Goal: Task Accomplishment & Management: Use online tool/utility

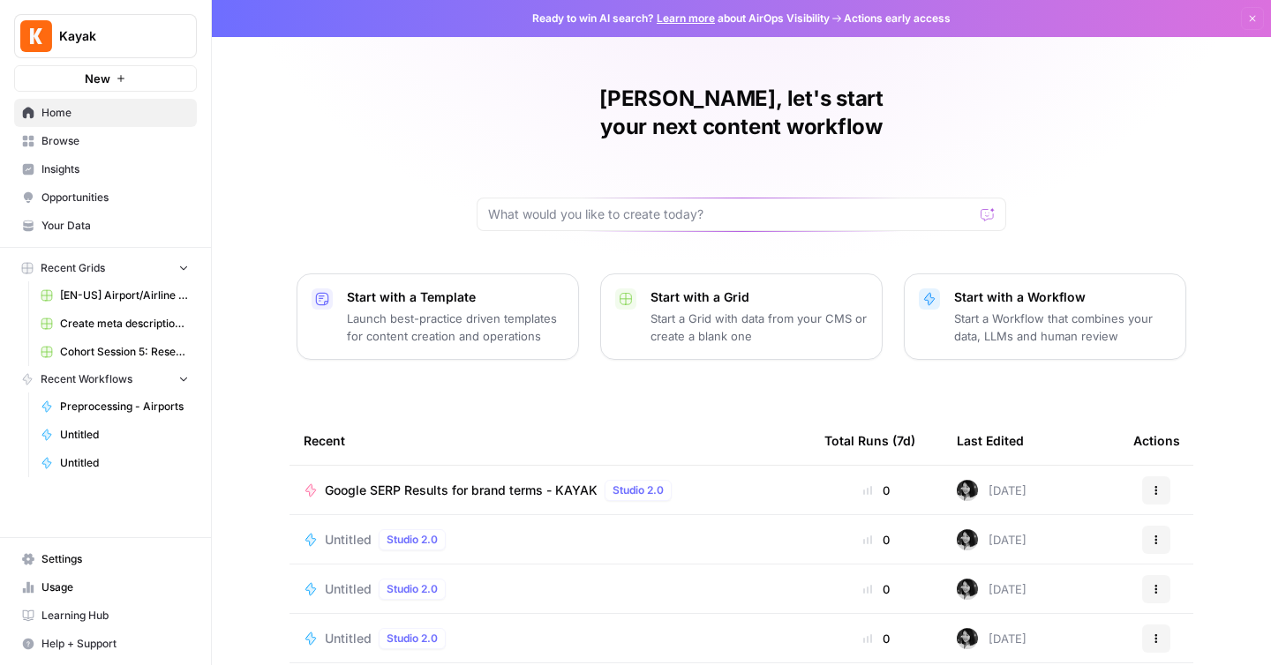
click at [938, 304] on button "Start with a Workflow Start a Workflow that combines your data, LLMs and human …" at bounding box center [1045, 317] width 282 height 86
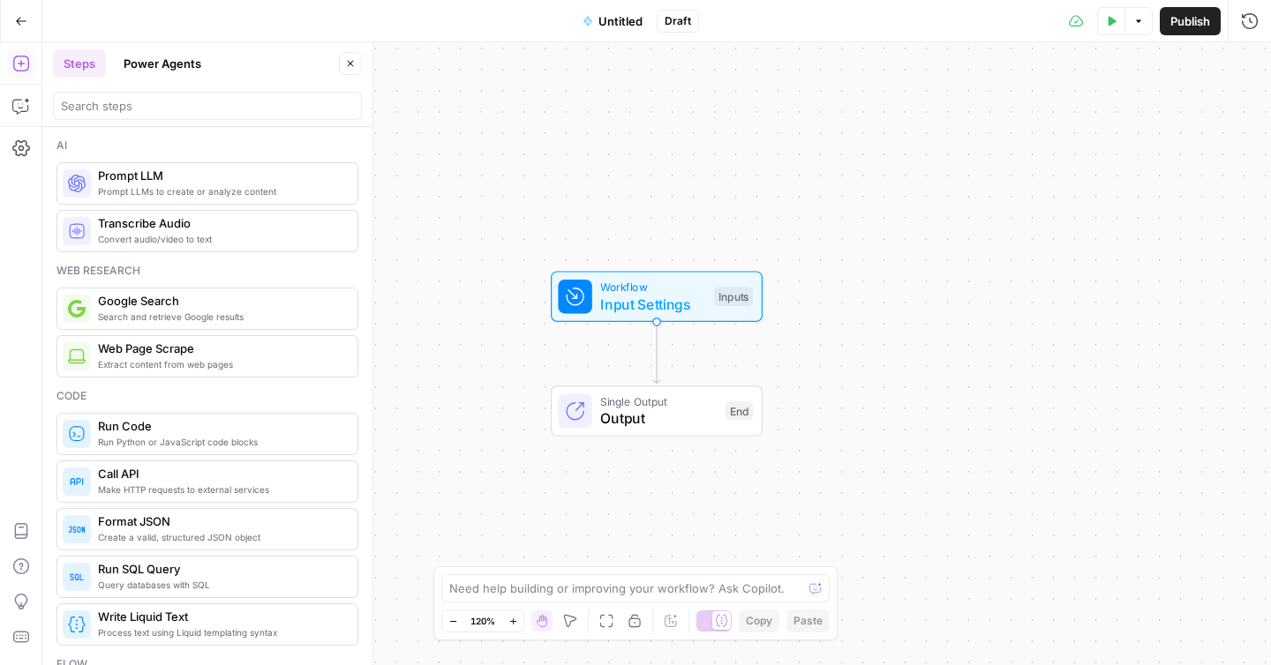
click at [151, 57] on button "Power Agents" at bounding box center [162, 63] width 99 height 28
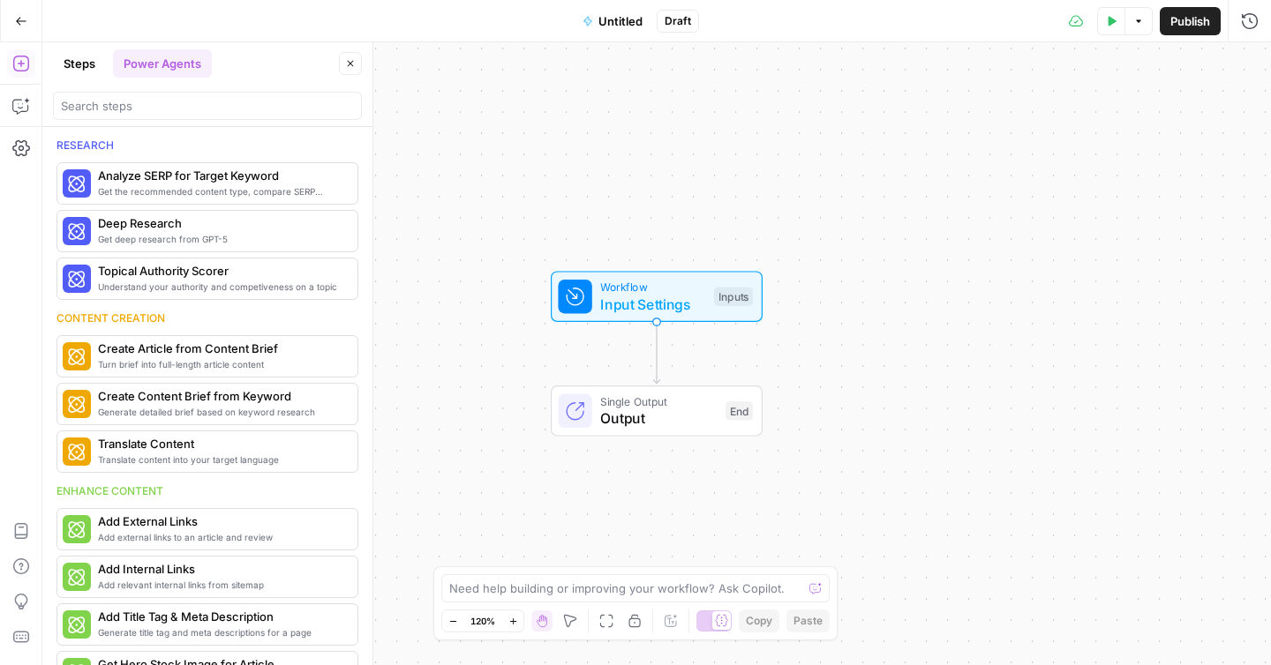
click at [74, 71] on button "Steps" at bounding box center [79, 63] width 53 height 28
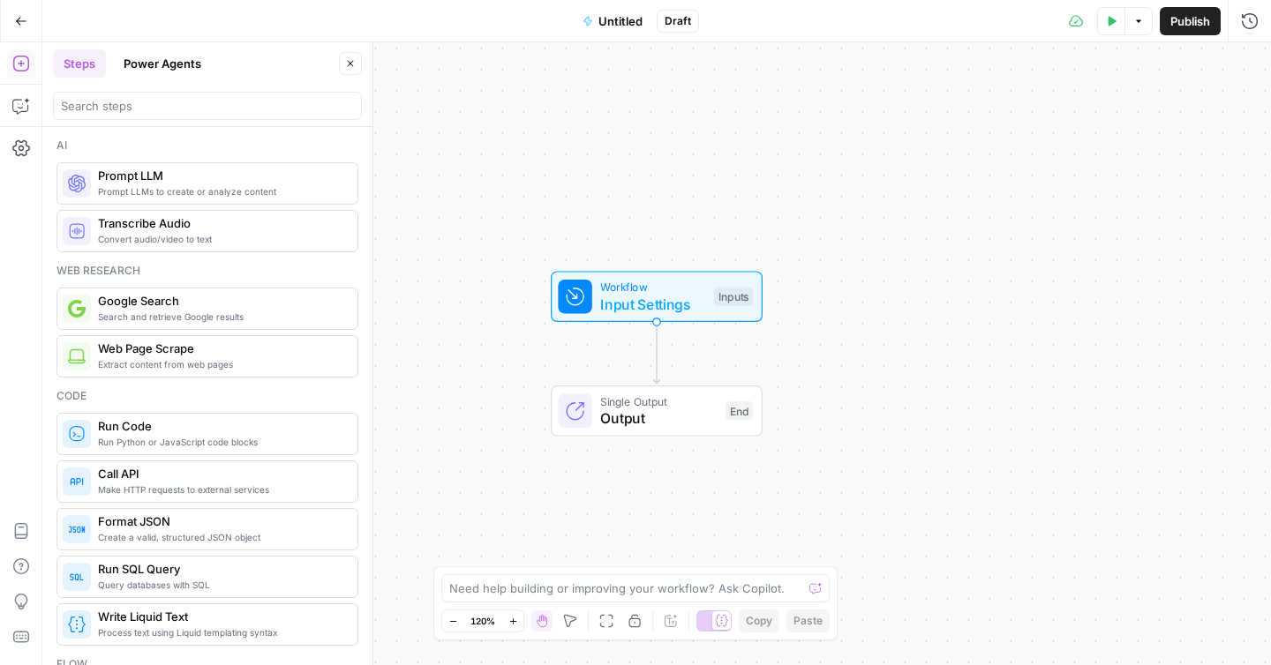
click at [186, 62] on button "Power Agents" at bounding box center [162, 63] width 99 height 28
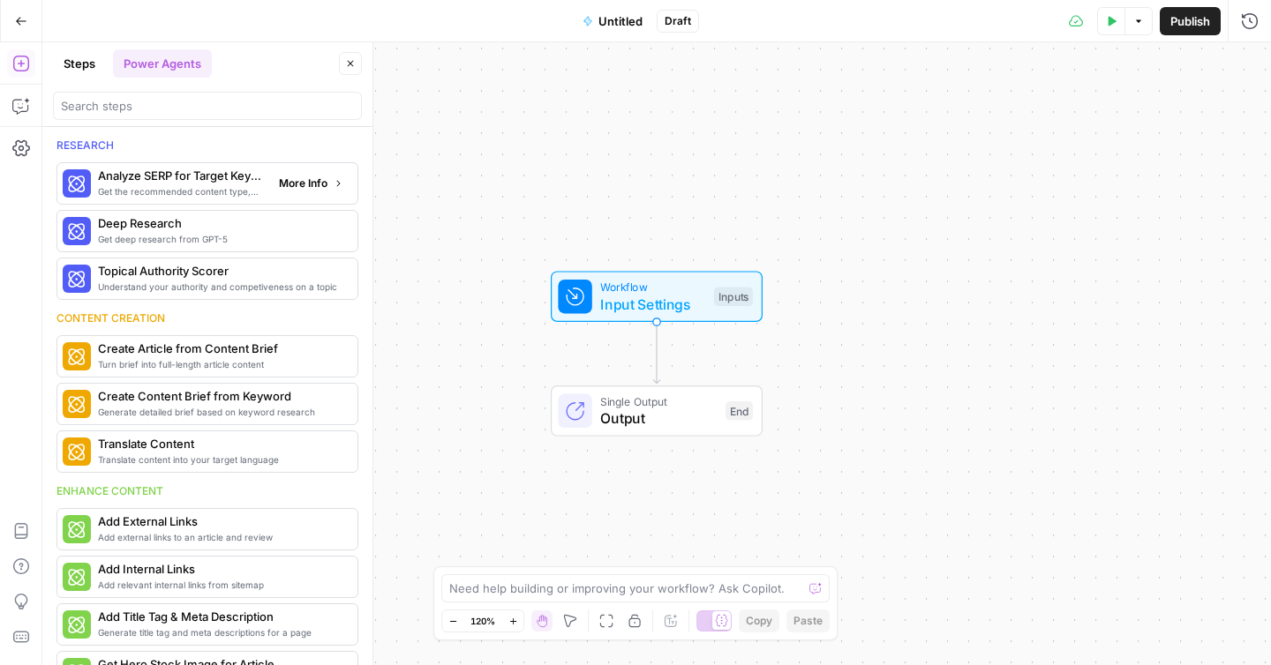
click at [311, 184] on span "More Info" at bounding box center [303, 184] width 49 height 16
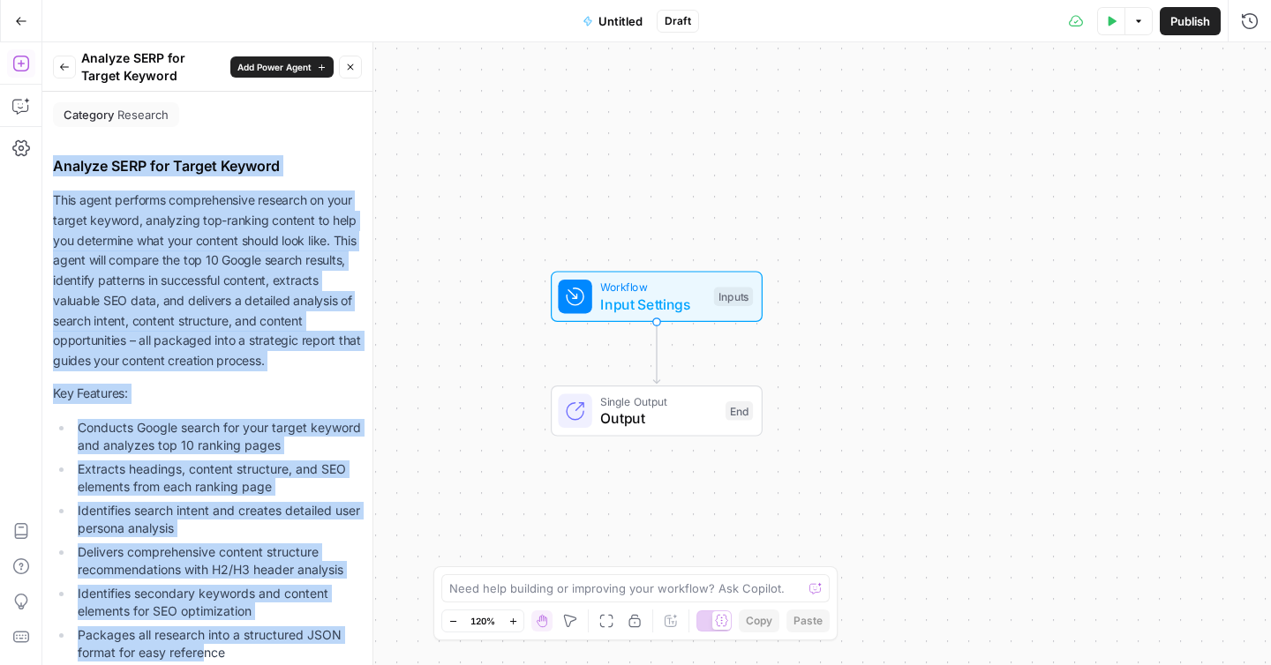
scroll to position [10, 0]
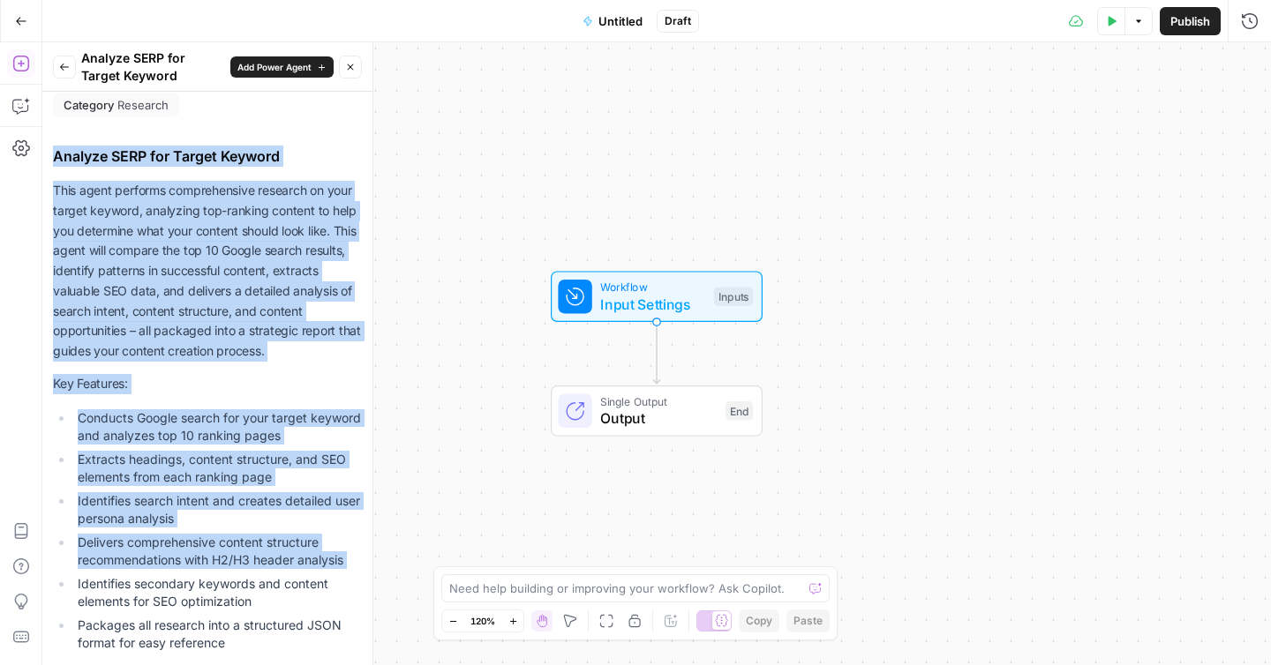
drag, startPoint x: 55, startPoint y: 157, endPoint x: 204, endPoint y: 570, distance: 439.1
click at [61, 71] on icon "button" at bounding box center [64, 67] width 11 height 11
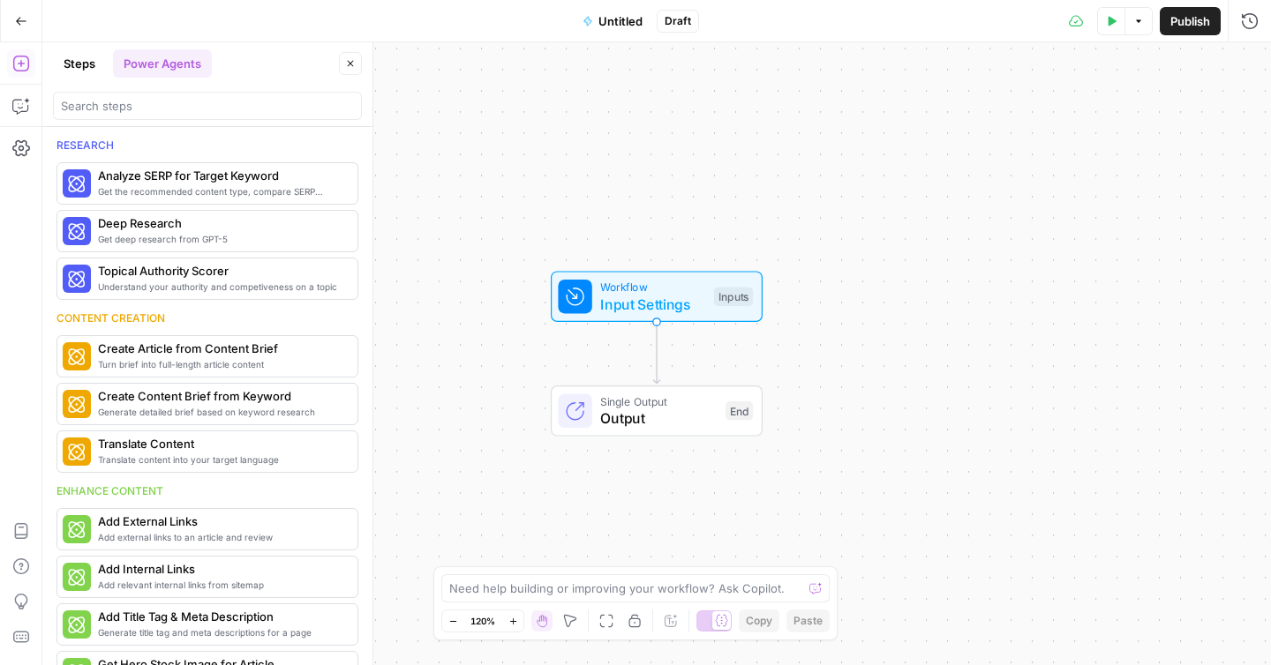
click at [93, 58] on button "Steps" at bounding box center [79, 63] width 53 height 28
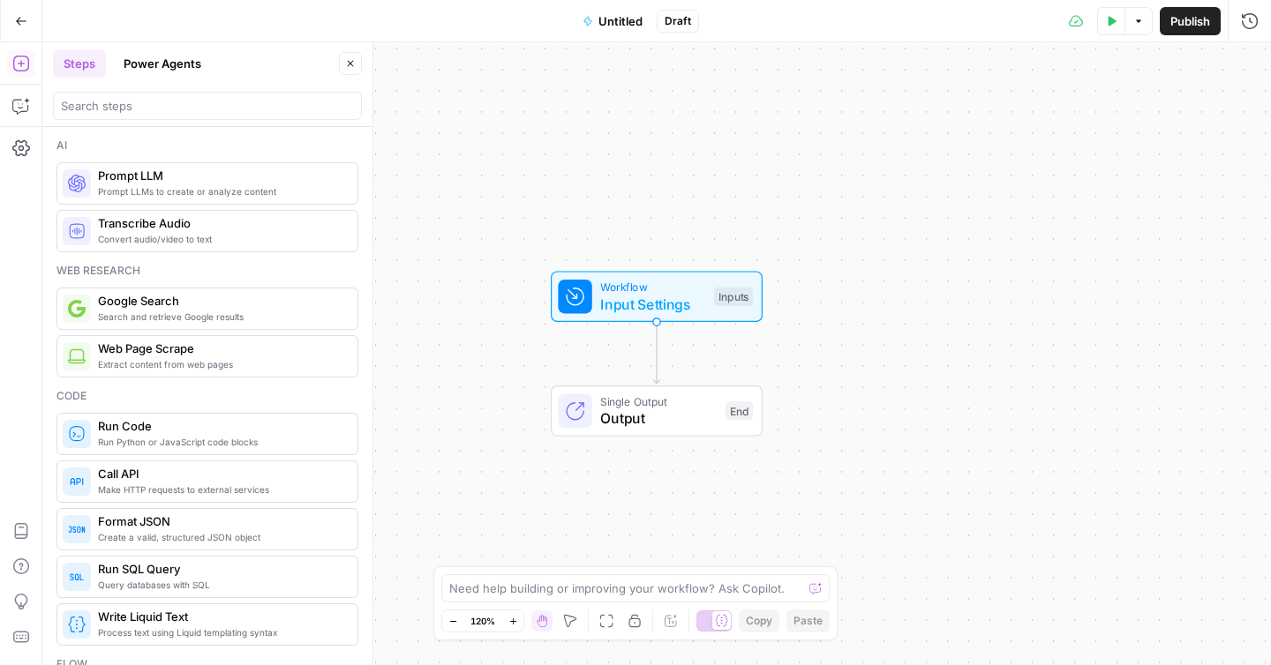
click at [160, 65] on button "Power Agents" at bounding box center [162, 63] width 99 height 28
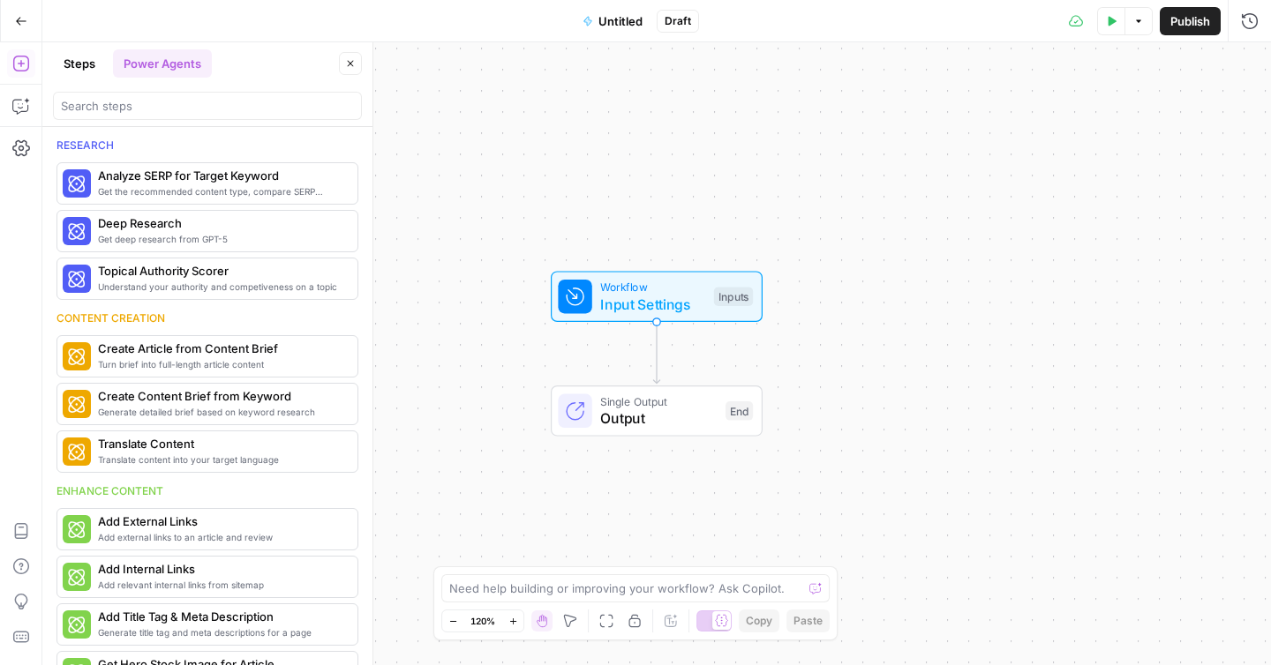
click at [66, 67] on button "Steps" at bounding box center [79, 63] width 53 height 28
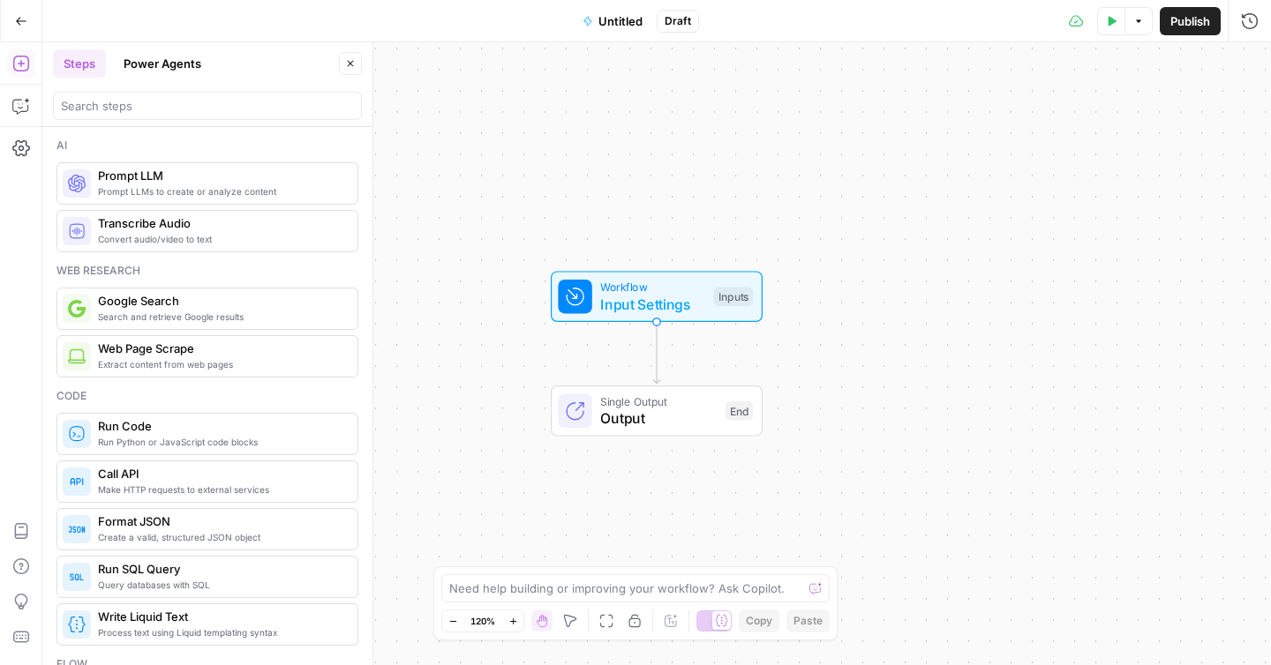
click at [173, 62] on button "Power Agents" at bounding box center [162, 63] width 99 height 28
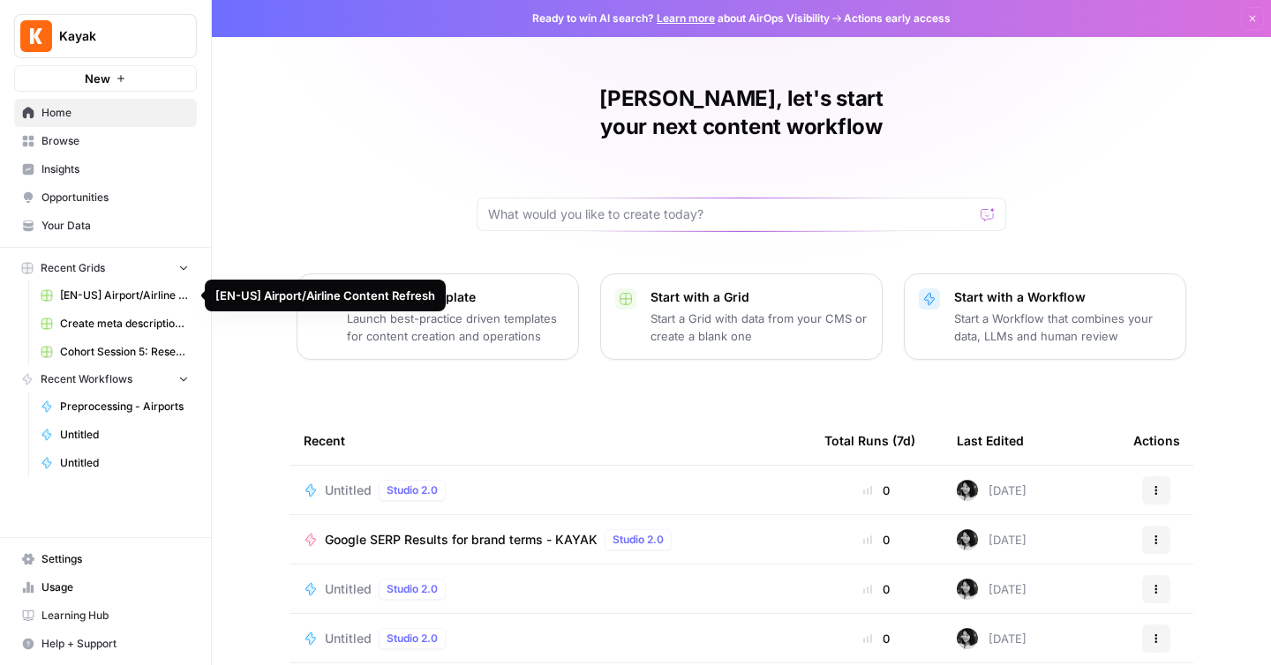
click at [77, 301] on span "[EN-US] Airport/Airline Content Refresh" at bounding box center [124, 296] width 129 height 16
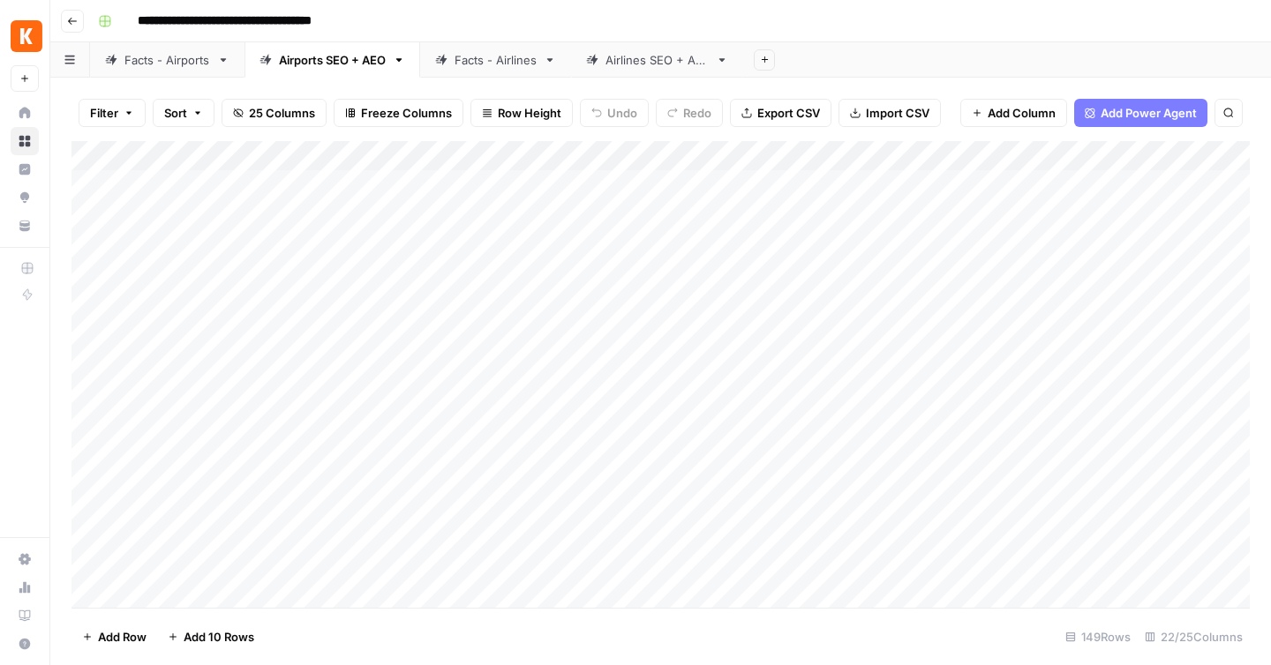
click at [185, 58] on div "Facts - Airports" at bounding box center [167, 60] width 86 height 18
click at [826, 187] on div "Add Column" at bounding box center [660, 374] width 1178 height 467
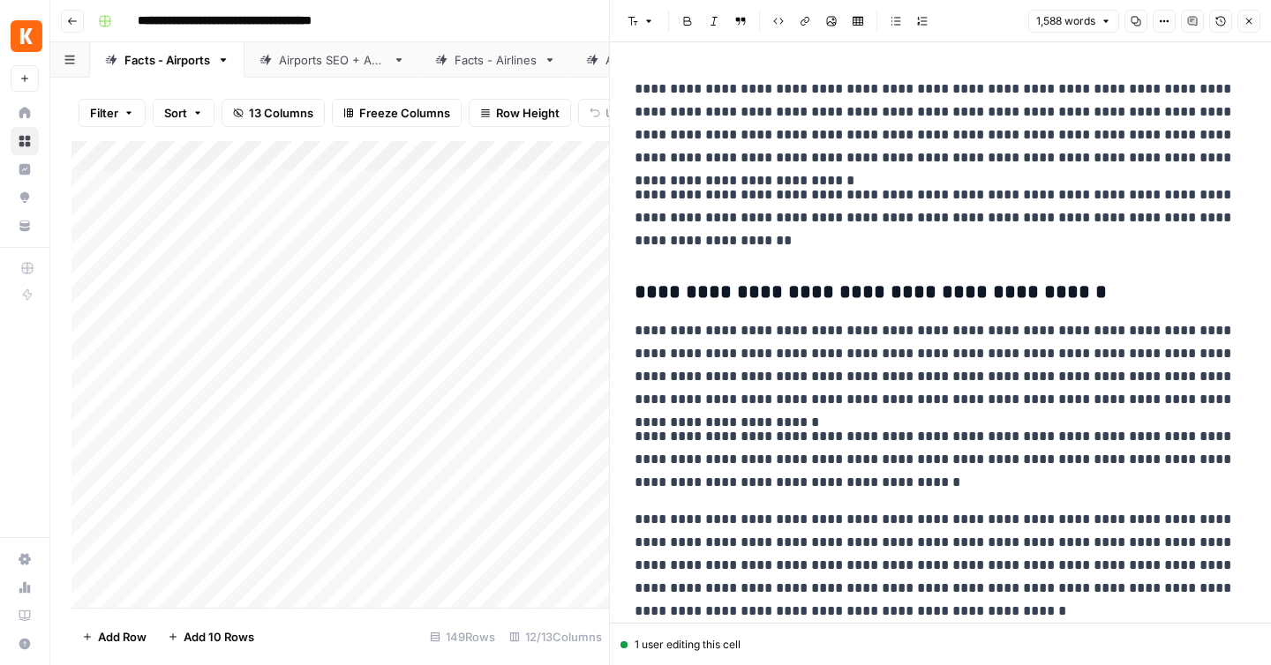
click at [502, 190] on div "Add Column" at bounding box center [339, 374] width 537 height 467
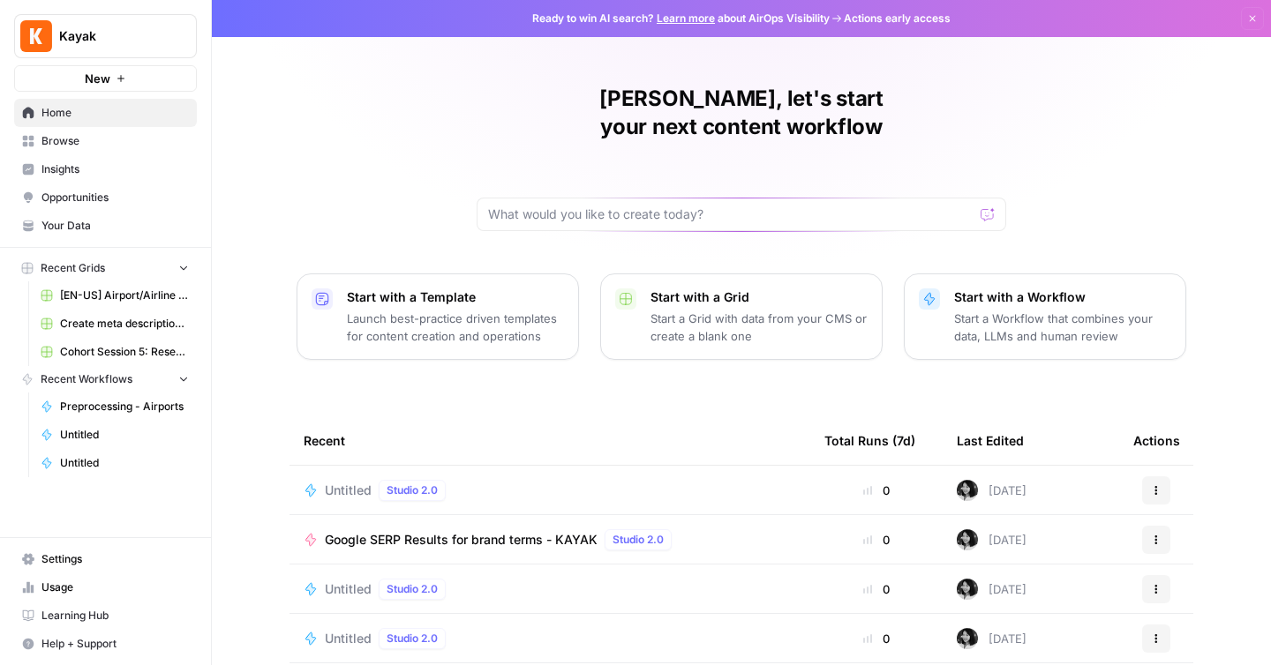
click at [87, 300] on span "[EN-US] Airport/Airline Content Refresh" at bounding box center [124, 296] width 129 height 16
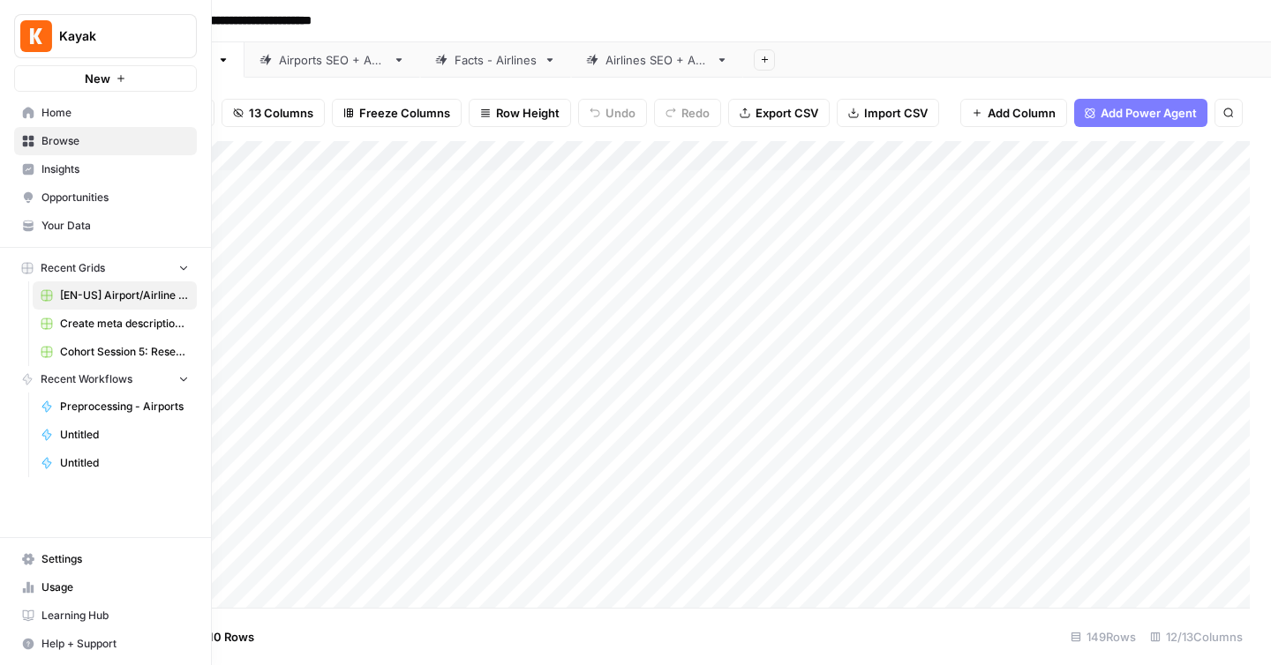
click at [107, 225] on span "Your Data" at bounding box center [114, 226] width 147 height 16
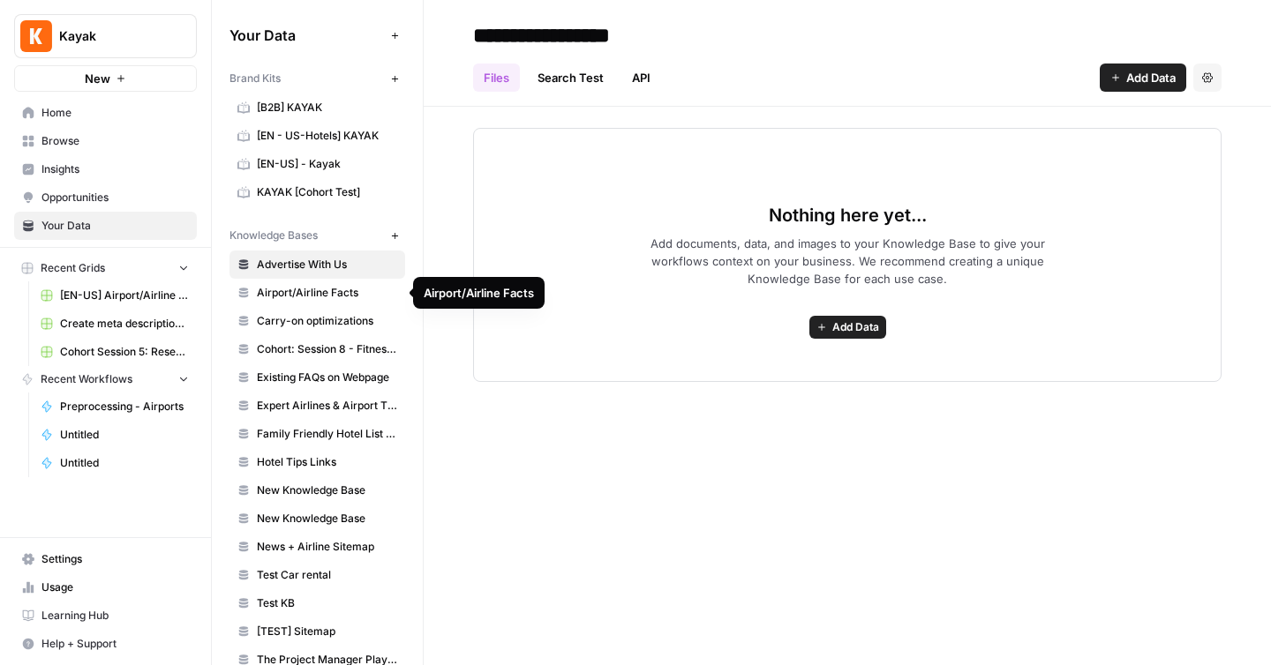
click at [351, 291] on span "Airport/Airline Facts" at bounding box center [327, 293] width 140 height 16
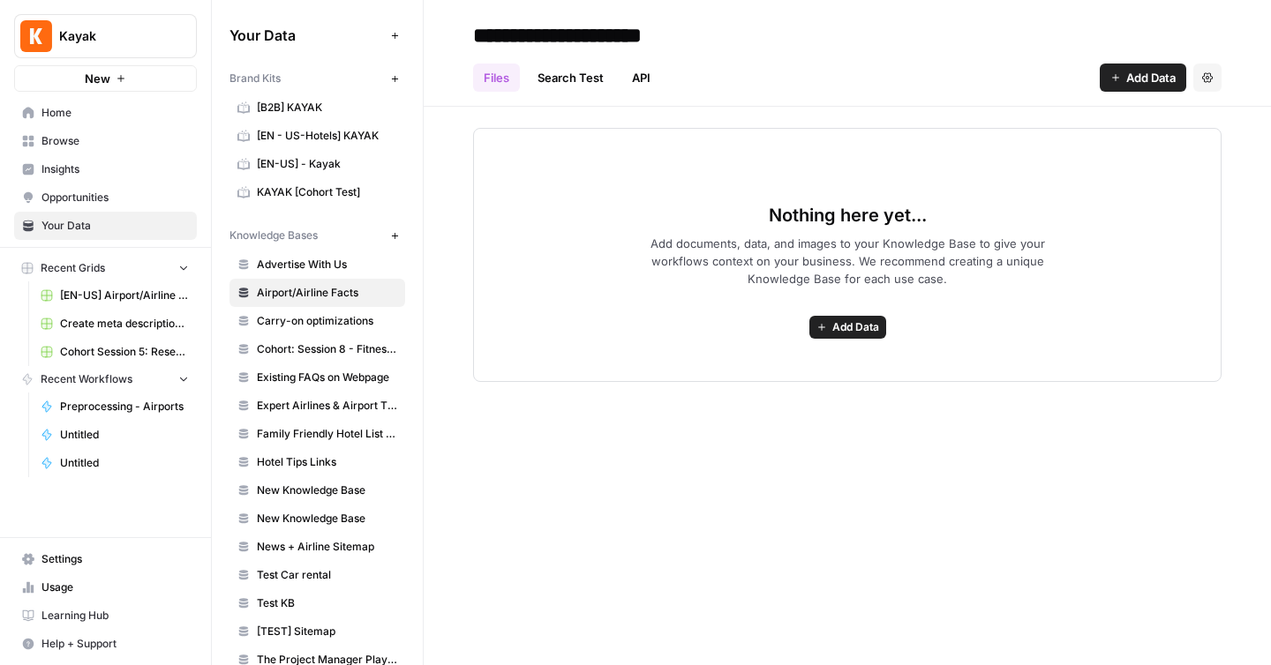
click at [568, 79] on link "Search Test" at bounding box center [570, 78] width 87 height 28
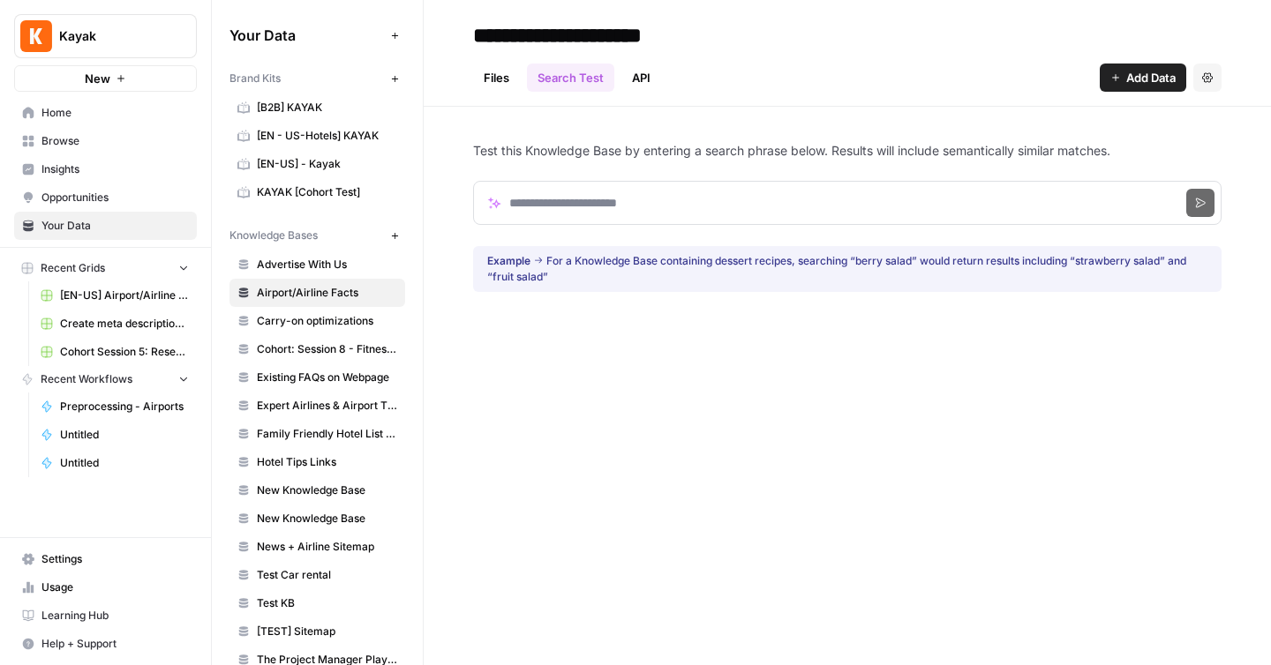
click at [636, 87] on link "API" at bounding box center [641, 78] width 40 height 28
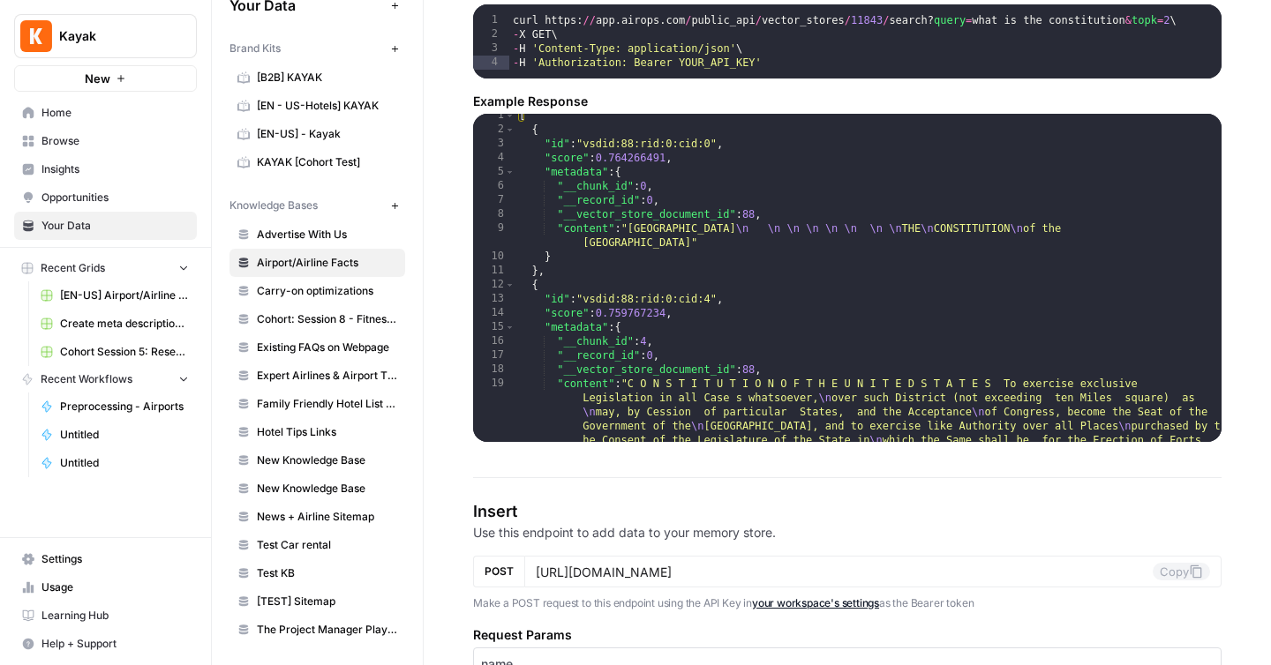
scroll to position [14, 0]
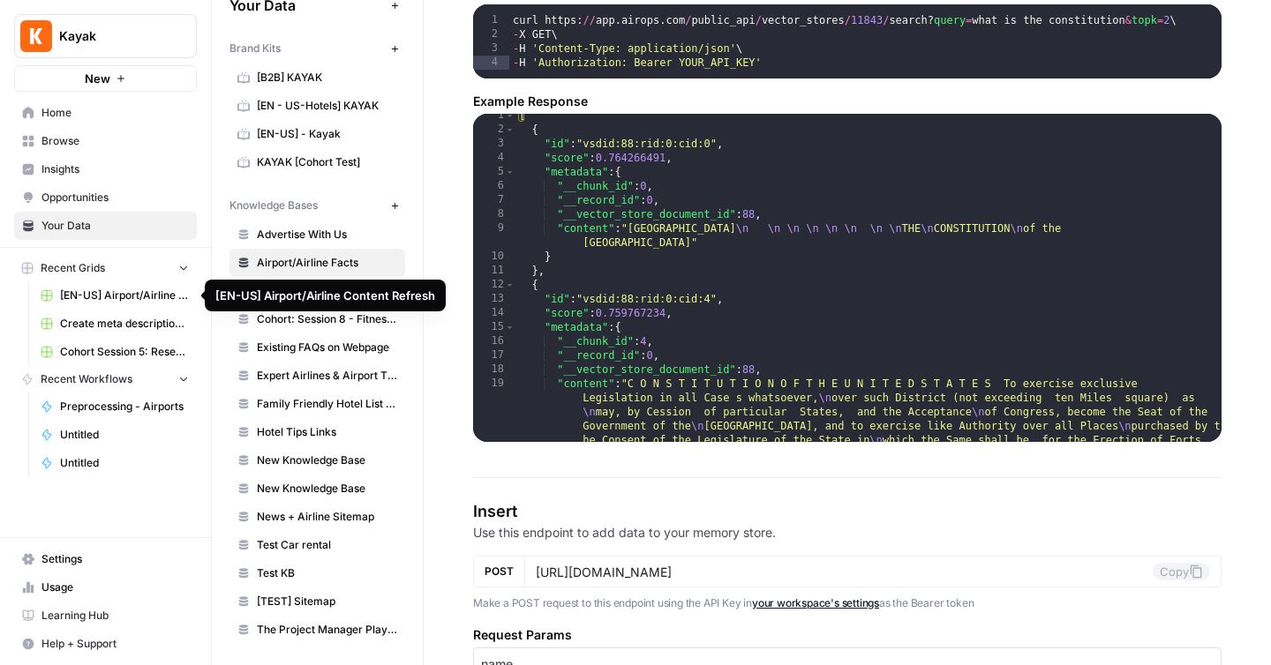
click at [87, 296] on span "[EN-US] Airport/Airline Content Refresh" at bounding box center [124, 296] width 129 height 16
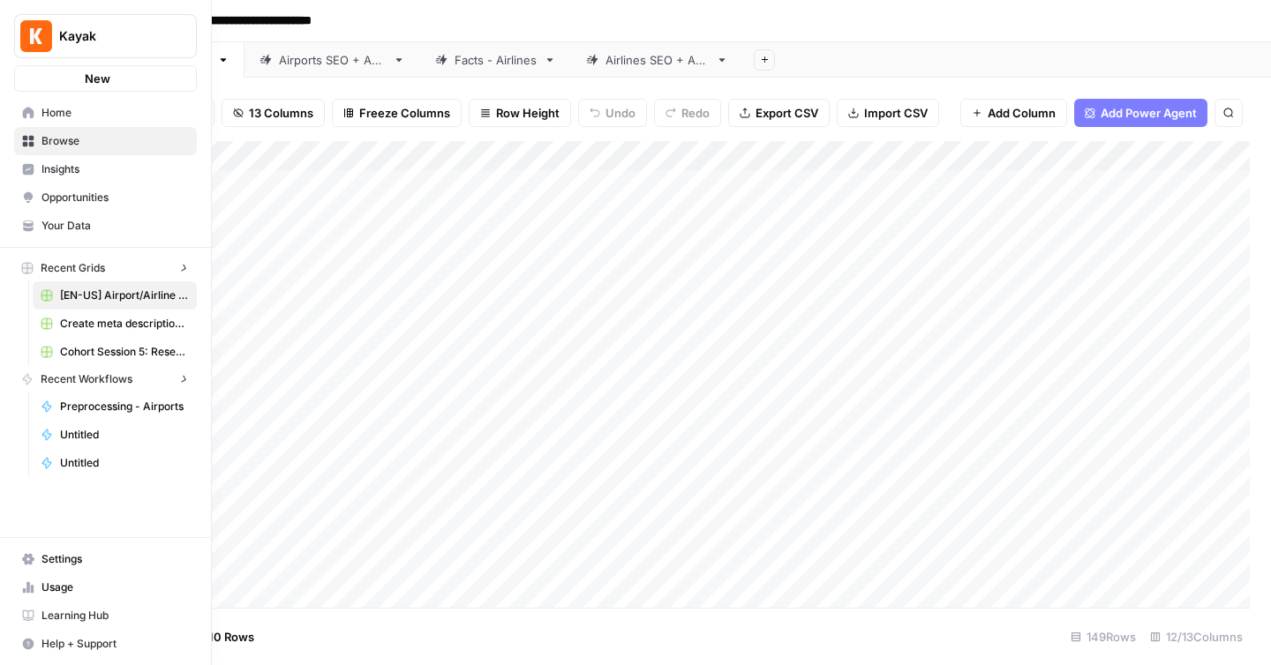
click at [23, 80] on button "New" at bounding box center [105, 78] width 183 height 26
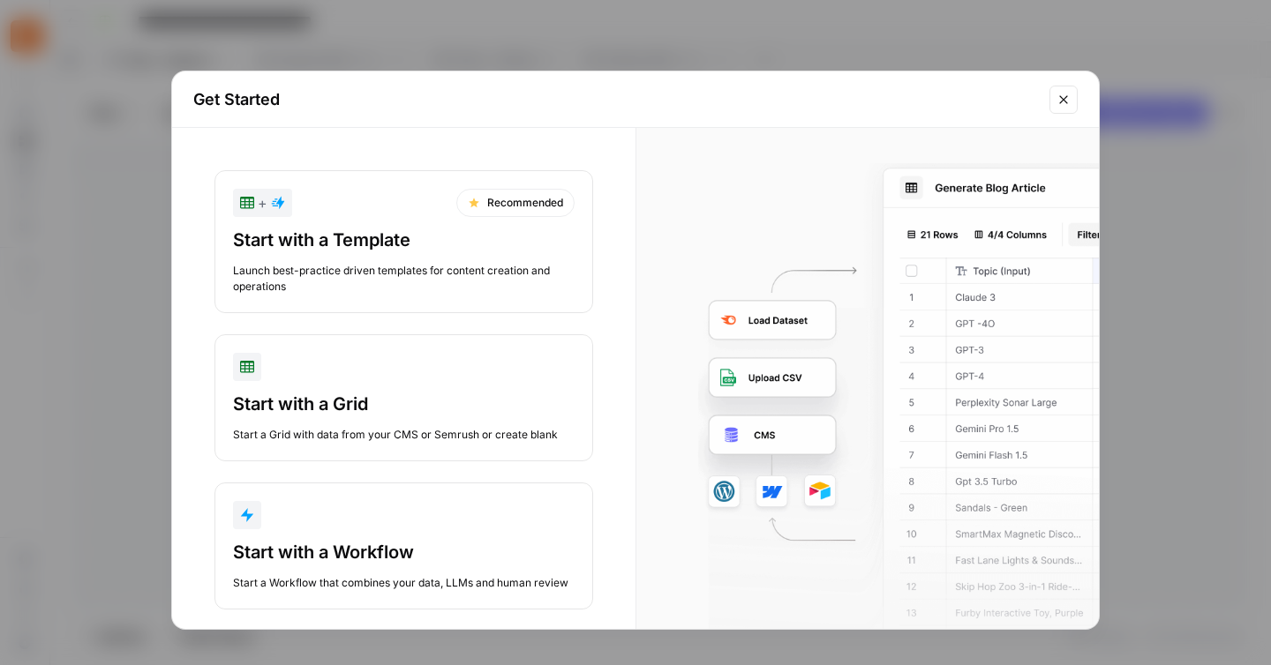
click at [291, 393] on div "Start with a Grid" at bounding box center [403, 404] width 341 height 25
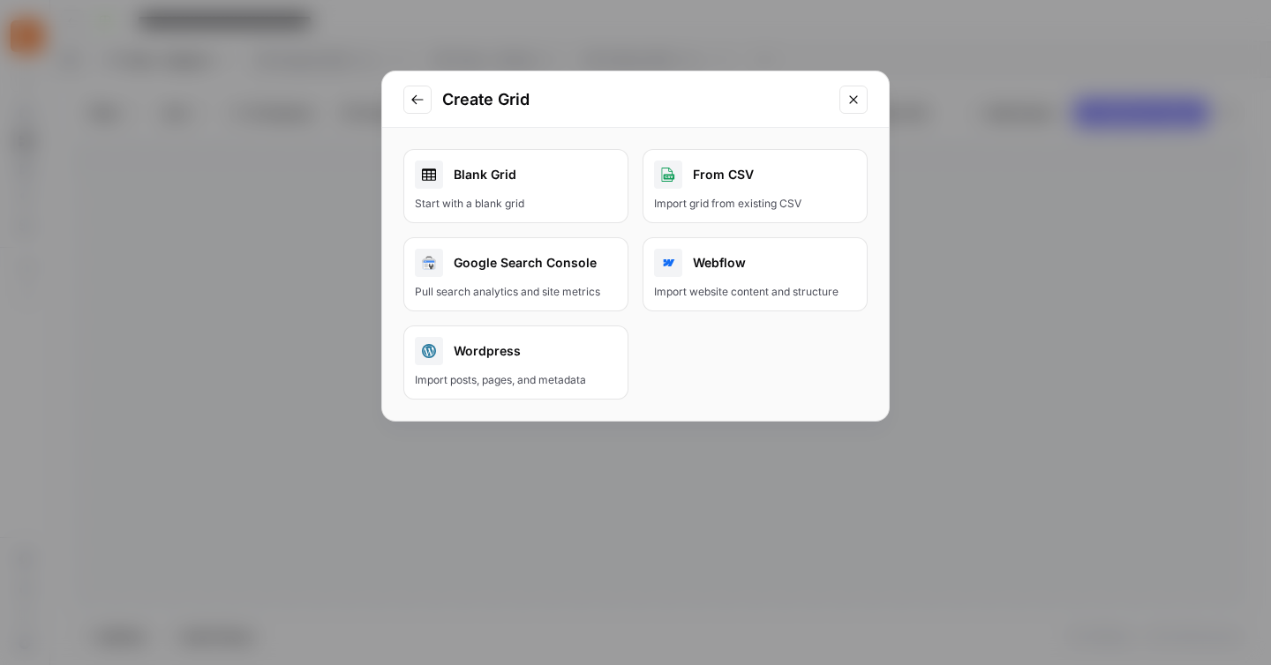
click at [530, 364] on div "Wordpress" at bounding box center [516, 351] width 202 height 28
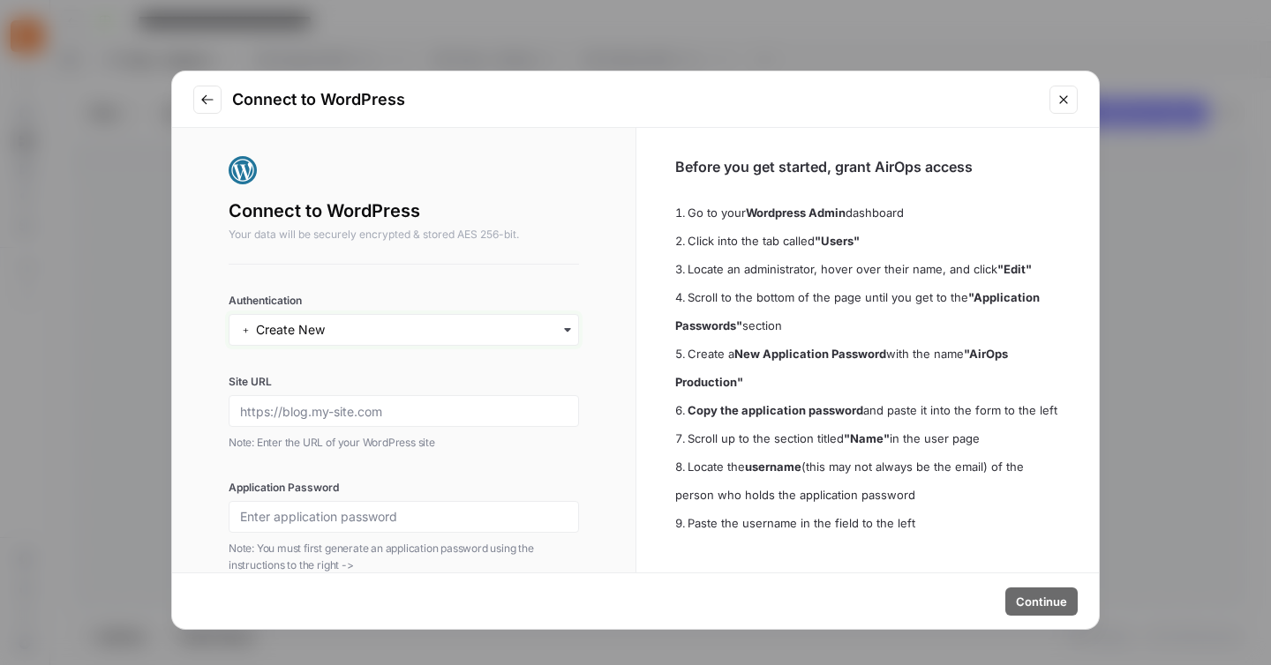
click at [551, 324] on input "Authentication" at bounding box center [403, 330] width 327 height 18
click at [210, 89] on button "Go to previous step" at bounding box center [207, 100] width 28 height 28
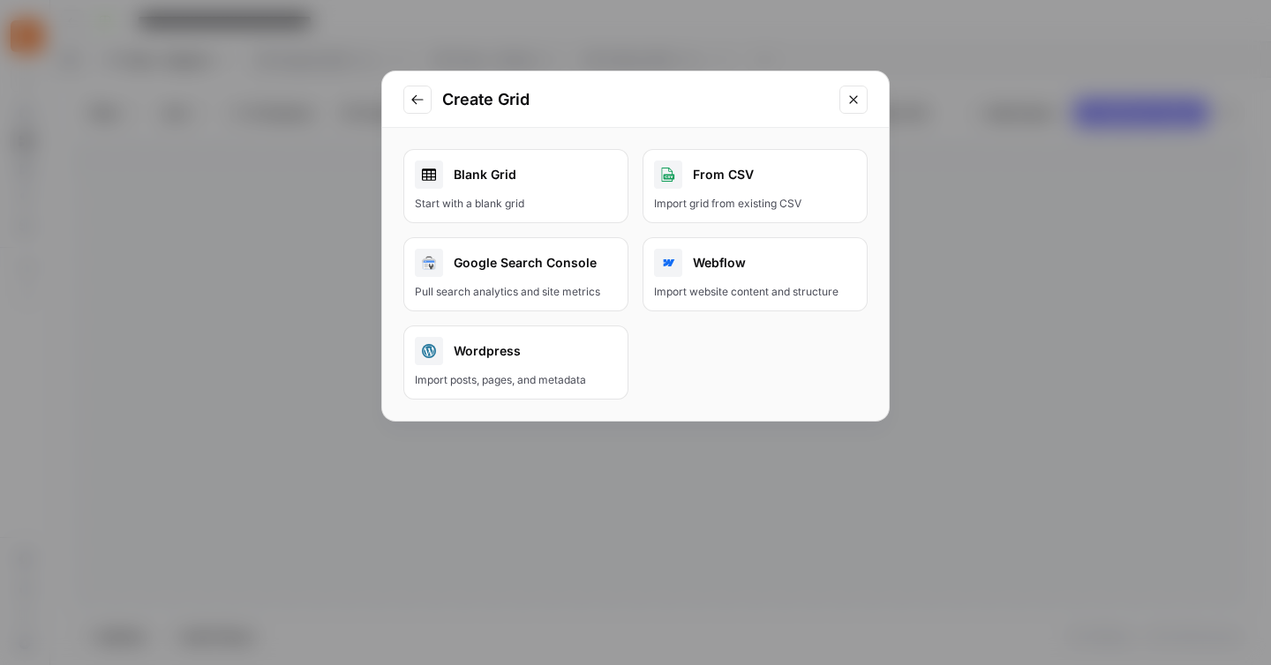
click at [536, 380] on div "Import posts, pages, and metadata" at bounding box center [516, 380] width 202 height 16
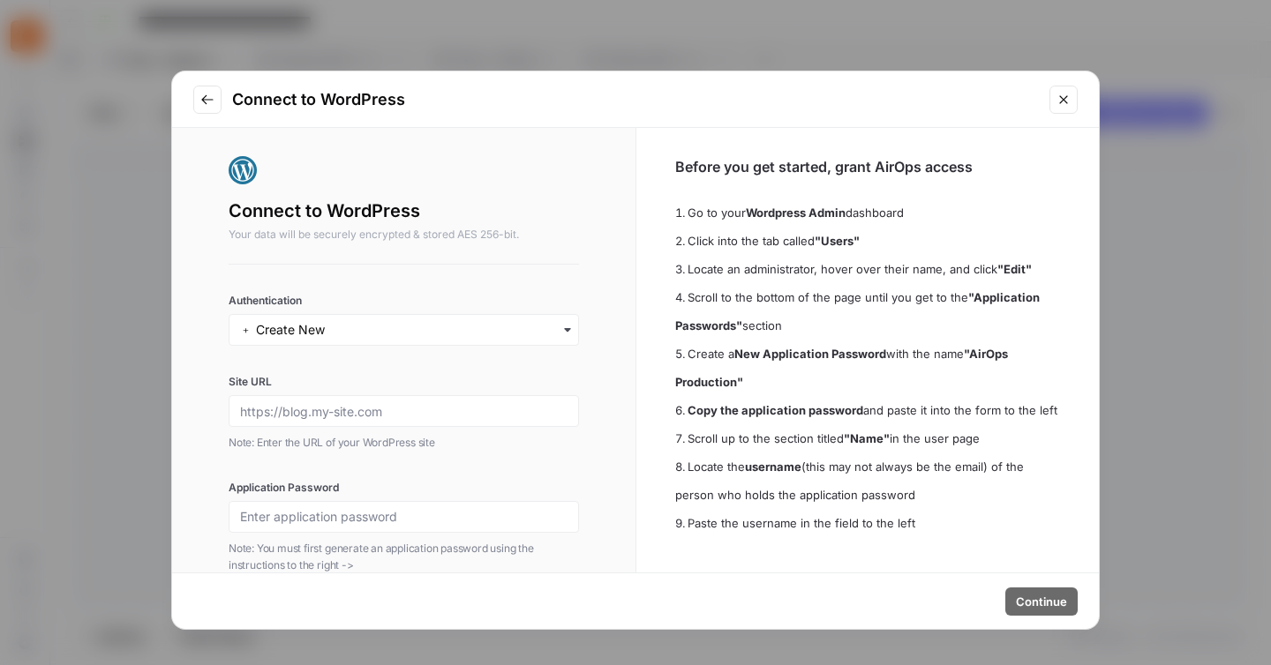
click at [1063, 109] on button "Close modal" at bounding box center [1063, 100] width 28 height 28
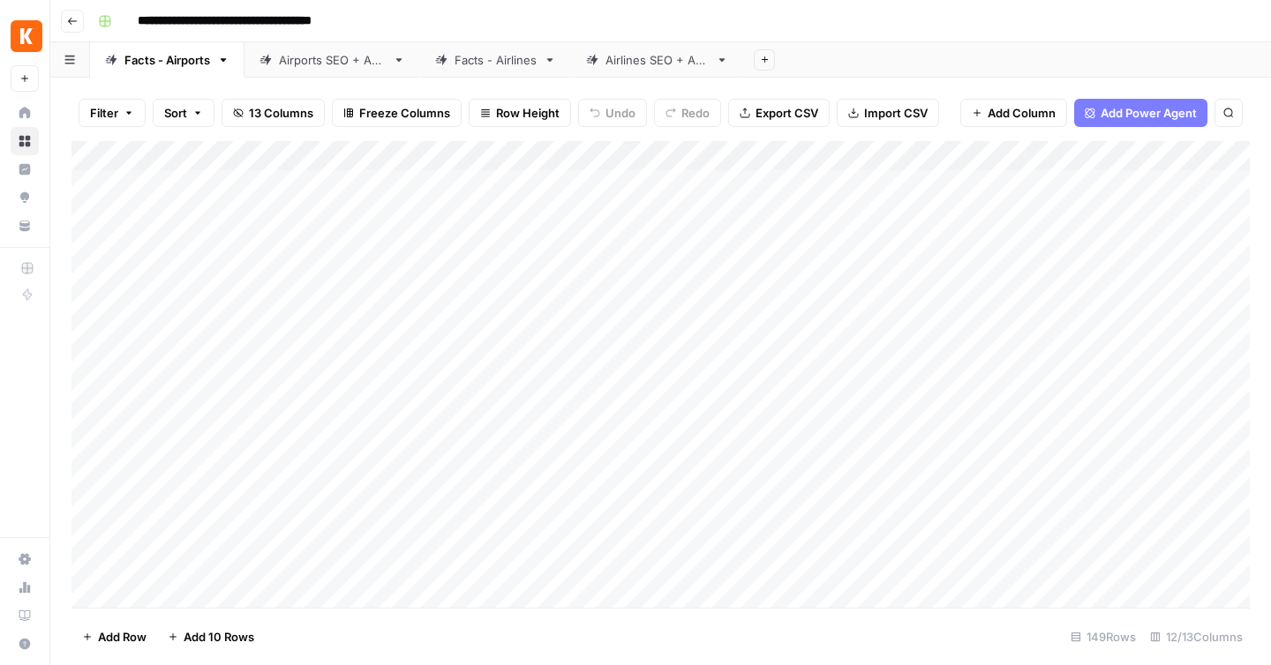
click at [200, 157] on div "Add Column" at bounding box center [660, 374] width 1178 height 467
click at [292, 156] on div "Add Column" at bounding box center [660, 374] width 1178 height 467
